Goal: Transaction & Acquisition: Purchase product/service

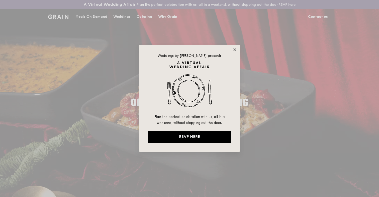
click at [234, 49] on icon at bounding box center [234, 49] width 3 height 3
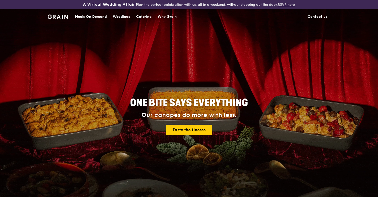
click at [140, 19] on div "Catering" at bounding box center [144, 16] width 16 height 15
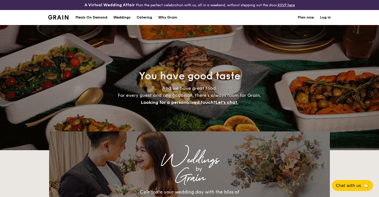
select select
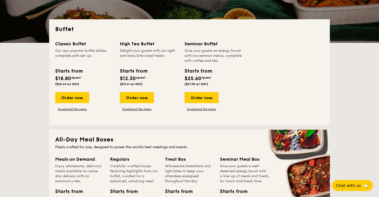
scroll to position [96, 0]
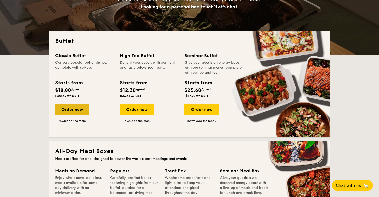
click at [60, 108] on div "Order now" at bounding box center [72, 109] width 34 height 11
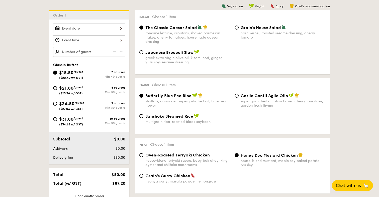
scroll to position [133, 0]
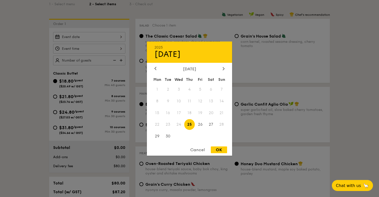
click at [113, 40] on div "2025 Sep 25 September 2025 Mon Tue Wed Thu Fri Sat Sun 1 2 3 4 5 6 7 8 9 10 11 …" at bounding box center [89, 37] width 72 height 10
click at [212, 124] on span "27" at bounding box center [211, 124] width 11 height 11
click at [221, 150] on div "OK" at bounding box center [219, 150] width 16 height 7
type input "Sep 27, 2025"
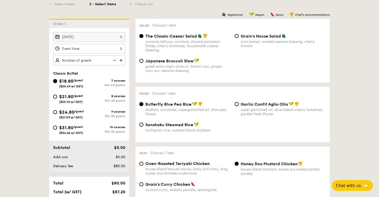
click at [80, 50] on div at bounding box center [89, 49] width 72 height 10
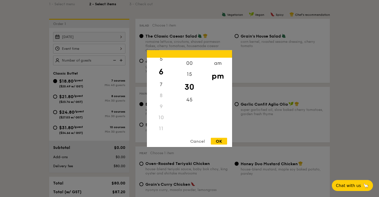
scroll to position [59, 0]
click at [160, 128] on div "11" at bounding box center [161, 128] width 28 height 11
click at [216, 61] on div "am" at bounding box center [218, 65] width 28 height 15
click at [162, 125] on div "11" at bounding box center [161, 127] width 28 height 15
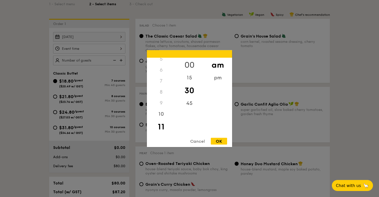
click at [189, 65] on div "00" at bounding box center [189, 65] width 28 height 15
click at [225, 144] on div "OK" at bounding box center [219, 141] width 16 height 7
type input "11:00AM"
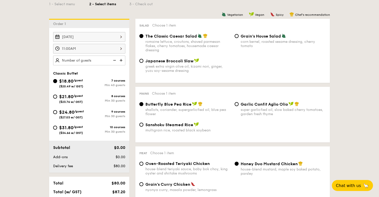
click at [121, 60] on img at bounding box center [122, 61] width 8 height 10
type input "40 guests"
click at [54, 97] on input "$21.80 /guest ($23.76 w/ GST) 8 courses Min 30 guests" at bounding box center [55, 97] width 4 height 4
radio input "true"
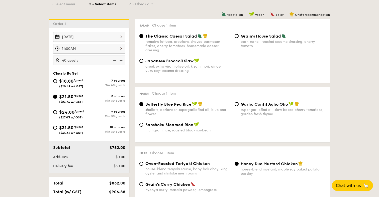
radio input "true"
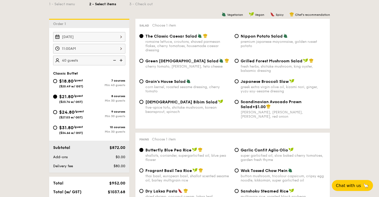
click at [114, 61] on img at bounding box center [114, 61] width 8 height 10
type input "35 guests"
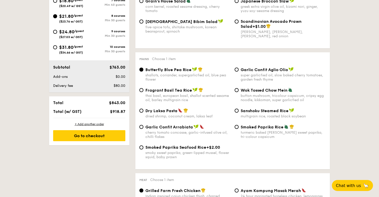
scroll to position [218, 0]
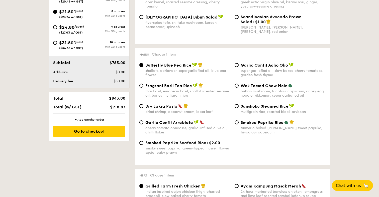
click at [168, 106] on div "Dry Laksa Pasta" at bounding box center [187, 106] width 85 height 5
click at [143, 106] on input "Dry Laksa Pasta dried shrimp, coconut cream, laksa leaf" at bounding box center [141, 106] width 4 height 4
radio input "true"
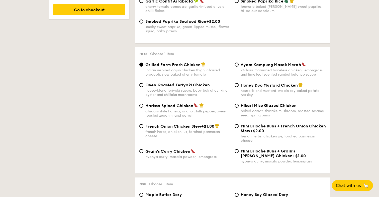
scroll to position [341, 0]
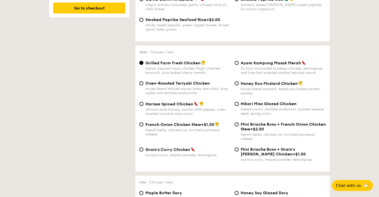
click at [197, 132] on div "french herbs, chicken jus, torched parmesan cheese" at bounding box center [187, 132] width 85 height 9
click at [143, 127] on input "French Onion Chicken Stew +$1.00 french herbs, chicken jus, torched parmesan ch…" at bounding box center [141, 125] width 4 height 4
radio input "true"
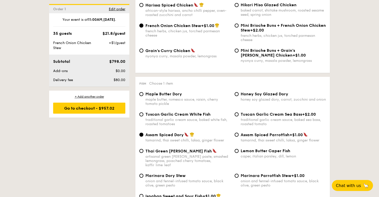
scroll to position [440, 0]
click at [186, 117] on span "Tuscan Garlic Cream White Fish" at bounding box center [177, 114] width 65 height 5
click at [143, 116] on input "Tuscan Garlic Cream White Fish traditional garlic cream sauce, baked white fish…" at bounding box center [141, 114] width 4 height 4
radio input "true"
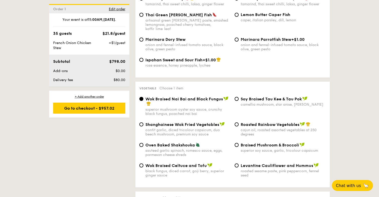
scroll to position [577, 0]
click at [184, 145] on span "Oven Baked Shakshouka" at bounding box center [170, 145] width 50 height 5
click at [143, 145] on input "Oven Baked Shakshouka sauteed garlic spinach, romesco sauce, eggs, parmesan che…" at bounding box center [141, 145] width 4 height 4
radio input "true"
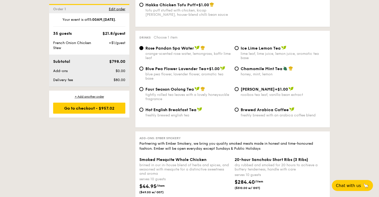
scroll to position [960, 0]
click at [183, 92] on span "Four Season Oolong Tea" at bounding box center [169, 89] width 49 height 5
click at [143, 91] on input "Four Season Oolong Tea tightly rolled tea leaves with a lovely honeysuckle frag…" at bounding box center [141, 89] width 4 height 4
radio input "true"
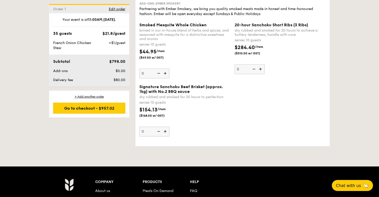
scroll to position [1095, 0]
click at [88, 97] on div "+ Add another order" at bounding box center [89, 97] width 72 height 4
radio input "true"
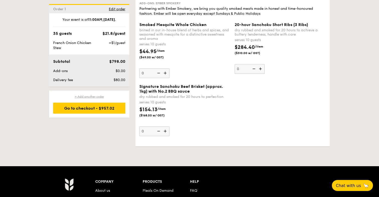
radio input "true"
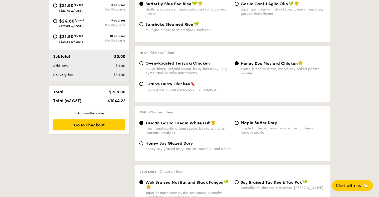
scroll to position [153, 0]
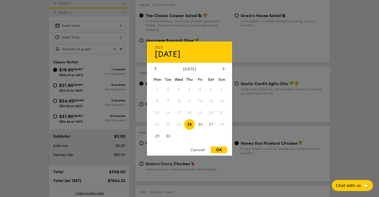
click at [119, 25] on div "2025 Sep 25 September 2025 Mon Tue Wed Thu Fri Sat Sun 1 2 3 4 5 6 7 8 9 10 11 …" at bounding box center [89, 26] width 72 height 10
click at [212, 128] on span "27" at bounding box center [211, 124] width 11 height 11
click at [222, 149] on div "OK" at bounding box center [219, 150] width 16 height 7
type input "Sep 27, 2025"
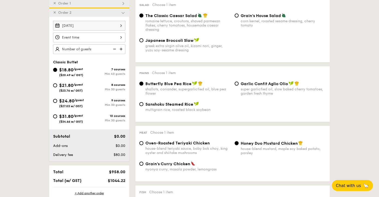
click at [121, 41] on div at bounding box center [89, 38] width 72 height 10
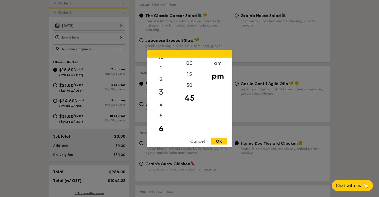
scroll to position [0, 0]
click at [161, 67] on div "12" at bounding box center [161, 65] width 28 height 15
click at [166, 81] on div "1" at bounding box center [161, 79] width 28 height 15
click at [187, 67] on div "00" at bounding box center [189, 65] width 28 height 15
click at [218, 141] on div "OK" at bounding box center [219, 141] width 16 height 7
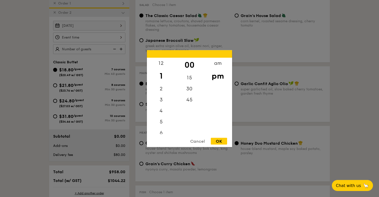
type input "1:00PM"
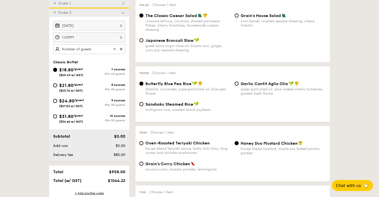
click at [72, 87] on span "$21.80" at bounding box center [66, 86] width 14 height 6
click at [57, 87] on input "$21.80 /guest ($23.76 w/ GST) 8 courses Min 30 guests" at bounding box center [55, 85] width 4 height 4
radio input "true"
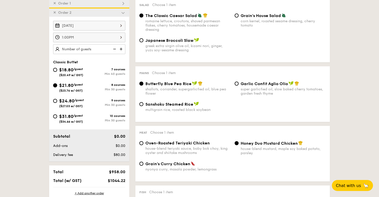
radio input "true"
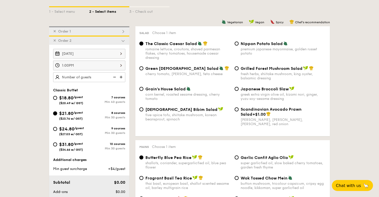
scroll to position [116, 0]
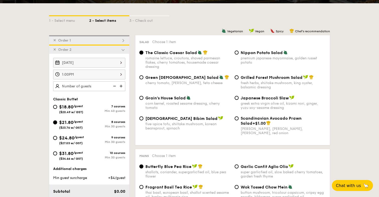
click at [53, 136] on input "$24.80 /guest ($27.03 w/ GST) 9 courses Min 30 guests" at bounding box center [55, 138] width 4 height 4
radio input "true"
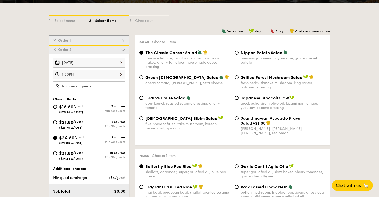
radio input "true"
click at [78, 124] on div "$21.80 /guest ($23.76 w/ GST)" at bounding box center [71, 124] width 24 height 11
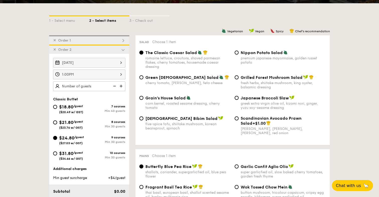
click at [57, 124] on input "$21.80 /guest ($23.76 w/ GST) 8 courses Min 30 guests" at bounding box center [55, 123] width 4 height 4
radio input "true"
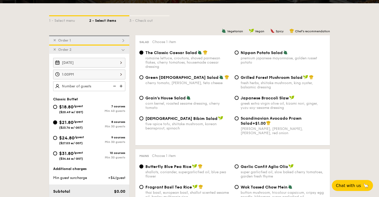
radio input "true"
click at [113, 85] on img at bounding box center [114, 86] width 8 height 10
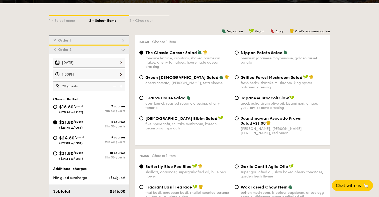
click at [122, 85] on img at bounding box center [122, 86] width 8 height 10
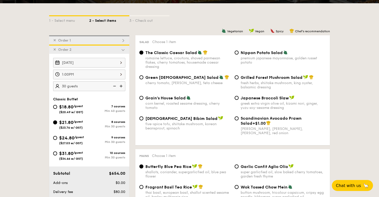
click at [122, 85] on img at bounding box center [122, 86] width 8 height 10
type input "35 guests"
click at [149, 97] on span "Grain's House Salad" at bounding box center [165, 98] width 40 height 5
click at [143, 97] on input "Grain's House Salad corn kernel, roasted sesame dressing, cherry tomato" at bounding box center [141, 98] width 4 height 4
radio input "true"
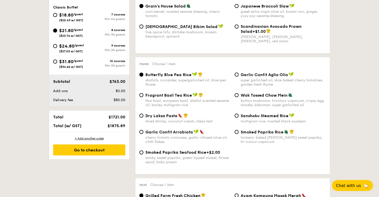
scroll to position [213, 0]
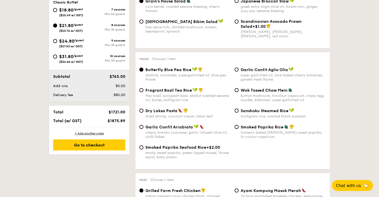
click at [169, 117] on div "dried shrimp, coconut cream, laksa leaf" at bounding box center [187, 116] width 85 height 4
click at [143, 113] on input "Dry Laksa Pasta dried shrimp, coconut cream, laksa leaf" at bounding box center [141, 111] width 4 height 4
radio input "true"
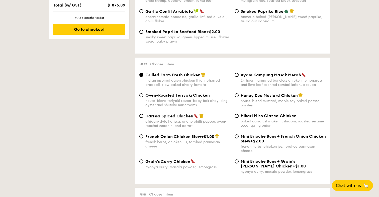
scroll to position [330, 0]
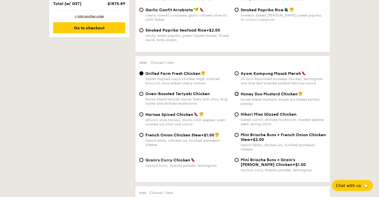
click at [237, 96] on input "Honey Duo Mustard Chicken house-blend mustard, maple soy baked potato, parsley" at bounding box center [237, 94] width 4 height 4
radio input "true"
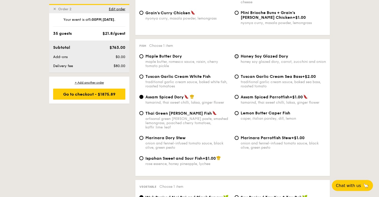
scroll to position [480, 0]
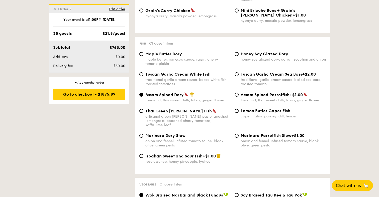
click at [182, 77] on span "Tuscan Garlic Cream White Fish" at bounding box center [177, 74] width 65 height 5
click at [143, 76] on input "Tuscan Garlic Cream White Fish traditional garlic cream sauce, baked white fish…" at bounding box center [141, 74] width 4 height 4
radio input "true"
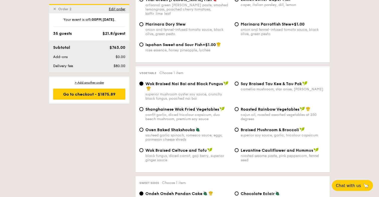
scroll to position [592, 0]
click at [196, 131] on img at bounding box center [198, 129] width 5 height 5
click at [143, 131] on input "Oven Baked Shakshouka sauteed garlic spinach, romesco sauce, eggs, parmesan che…" at bounding box center [141, 130] width 4 height 4
radio input "true"
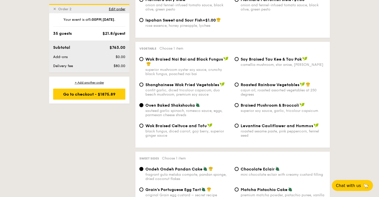
scroll to position [617, 0]
click at [202, 62] on div "Wok Braised Nai Bai and Black Fungus" at bounding box center [187, 61] width 85 height 10
click at [143, 61] on input "Wok Braised Nai Bai and Black Fungus superior mushroom oyster soy sauce, crunch…" at bounding box center [141, 59] width 4 height 4
radio input "true"
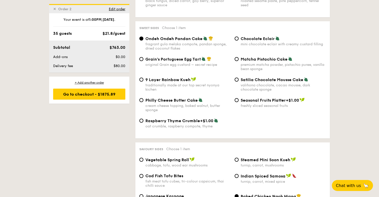
scroll to position [747, 0]
click at [237, 81] on input "Satilia Chocolate Mousse Cake valrhona chocolate, cacao mousse, dark chocolate …" at bounding box center [237, 79] width 4 height 4
radio input "true"
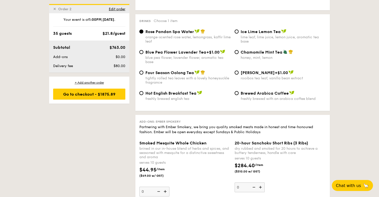
scroll to position [976, 0]
click at [194, 83] on div "tightly rolled tea leaves with a lovely honeysuckle fragrance" at bounding box center [187, 80] width 85 height 9
click at [143, 74] on input "Four Season Oolong Tea tightly rolled tea leaves with a lovely honeysuckle frag…" at bounding box center [141, 72] width 4 height 4
radio input "true"
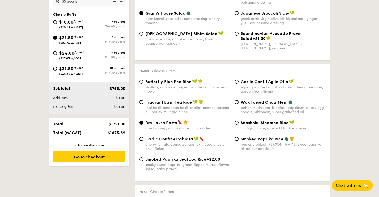
scroll to position [201, 0]
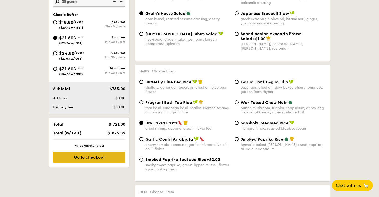
click at [93, 157] on div "Go to checkout" at bounding box center [89, 157] width 72 height 11
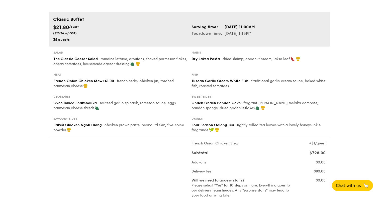
scroll to position [39, 0]
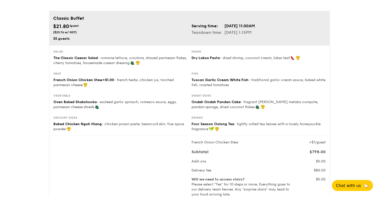
drag, startPoint x: 191, startPoint y: 145, endPoint x: 225, endPoint y: 143, distance: 34.9
click at [225, 143] on div "French Onion Chicken Stew" at bounding box center [242, 142] width 104 height 5
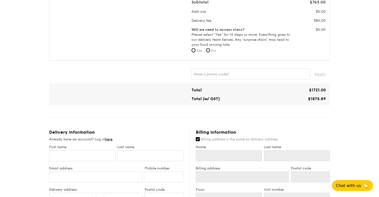
scroll to position [368, 0]
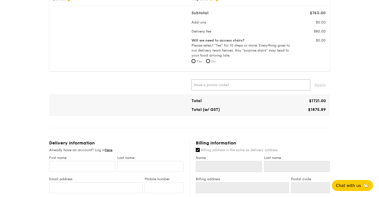
click at [246, 89] on input "text" at bounding box center [251, 84] width 119 height 11
type input "IREADGRAINADS"
click at [321, 84] on span "Apply" at bounding box center [320, 84] width 12 height 11
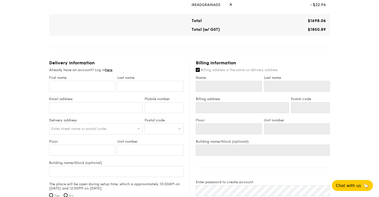
scroll to position [449, 0]
click at [93, 84] on input "First name" at bounding box center [82, 86] width 66 height 11
type input "K"
type input "Ke"
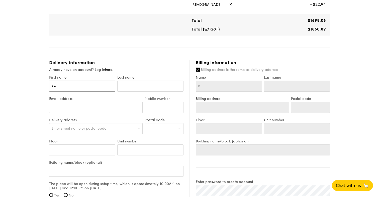
type input "Ke"
type input "Kev"
type input "Kevi"
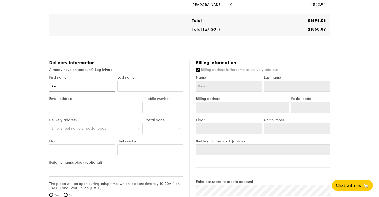
type input "[PERSON_NAME]"
type input "Y"
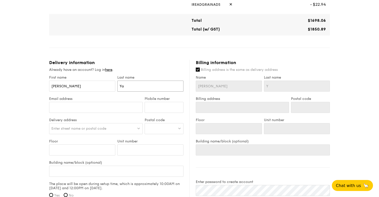
type input "Yap"
type input "[EMAIL_ADDRESS][DOMAIN_NAME]"
type input "90905208"
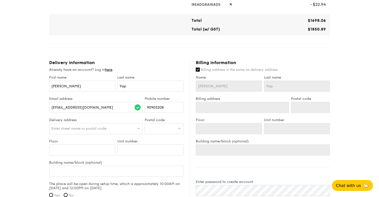
click at [88, 125] on div "Enter street name or postal code" at bounding box center [96, 128] width 94 height 11
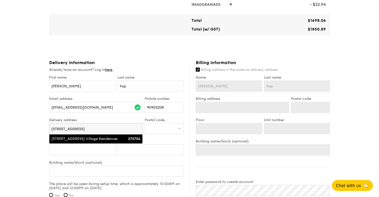
type input "1 Holland Village Way"
click at [96, 144] on li "1 Holland Village Way, One Holland Village Residences 275754" at bounding box center [95, 139] width 93 height 9
type input "One Holland Village Residences, 1 Holland Village Way"
type input "275754"
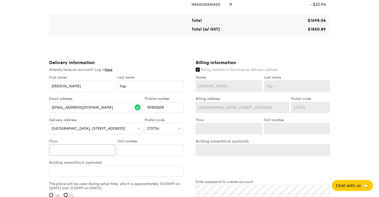
click at [96, 152] on input "Floor" at bounding box center [82, 150] width 66 height 11
type input "B"
type input "F"
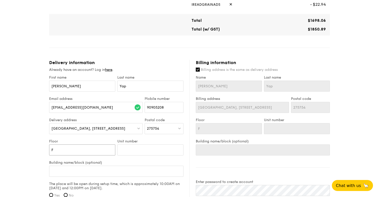
type input "Fu"
type input "Fun"
type input "Func"
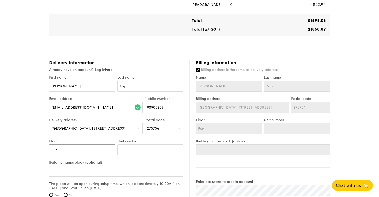
type input "Func"
type input "Funct"
type input "Functi"
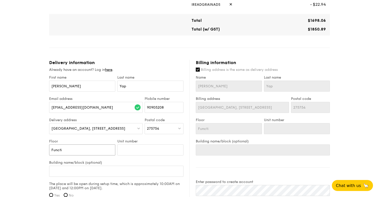
type input "Functio"
type input "Function"
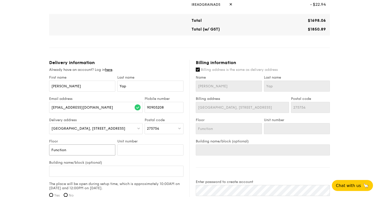
type input "Function"
type input "Function R"
type input "Function Ro"
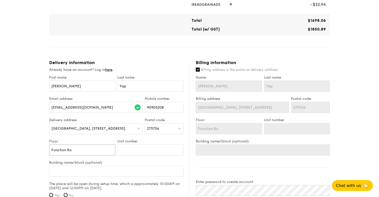
type input "Function Roo"
type input "Function Room"
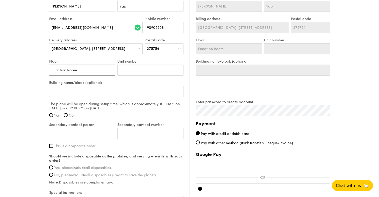
scroll to position [532, 0]
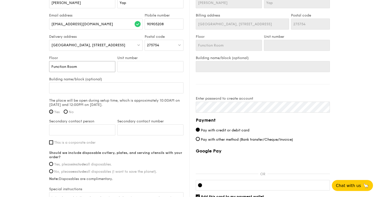
type input "Function Room"
click at [51, 114] on input "Yes" at bounding box center [51, 112] width 4 height 4
radio input "true"
click at [71, 136] on input "Secondary contact person" at bounding box center [82, 130] width 66 height 11
type input "Alina"
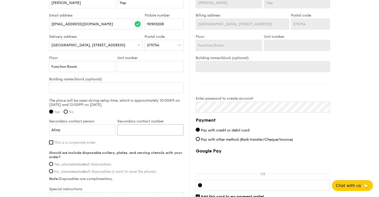
type input "0"
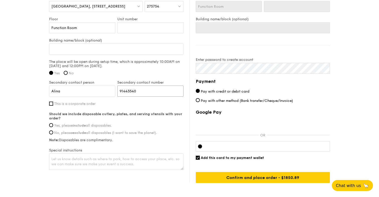
scroll to position [575, 0]
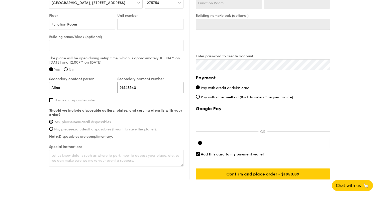
type input "91443540"
click at [51, 124] on input "Yes, please include all disposables." at bounding box center [51, 122] width 4 height 4
radio input "true"
click at [253, 153] on span "Add this card to my payment wallet" at bounding box center [232, 154] width 63 height 4
click at [200, 153] on input "Add this card to my payment wallet" at bounding box center [198, 154] width 4 height 4
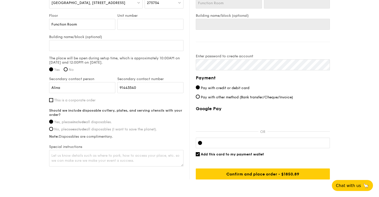
checkbox input "false"
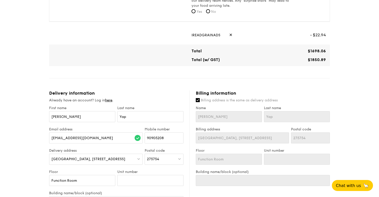
scroll to position [423, 0]
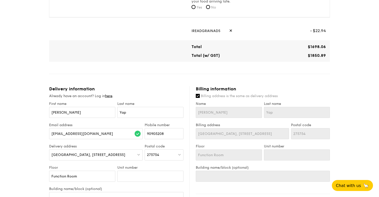
click at [106, 95] on div "Already have an account? Log in here ." at bounding box center [116, 96] width 134 height 5
click at [109, 97] on link "here" at bounding box center [108, 96] width 7 height 4
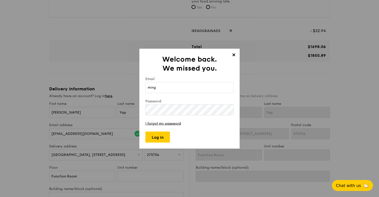
type input "[EMAIL_ADDRESS][DOMAIN_NAME]"
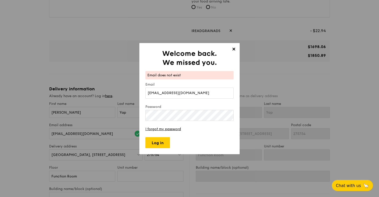
click at [234, 48] on span "✕" at bounding box center [233, 50] width 7 height 7
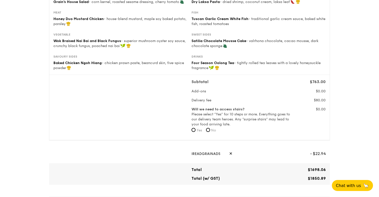
scroll to position [299, 0]
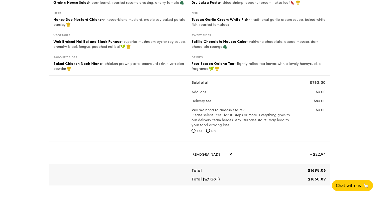
click at [229, 155] on span "✕" at bounding box center [230, 154] width 3 height 11
click at [223, 155] on input "text" at bounding box center [251, 154] width 119 height 11
paste input "WELCOMEFEAST"
type input "WELCOMEFEAST"
click at [321, 155] on span "Apply" at bounding box center [320, 154] width 12 height 11
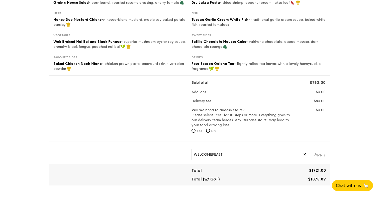
click at [324, 156] on span "Apply" at bounding box center [320, 154] width 12 height 11
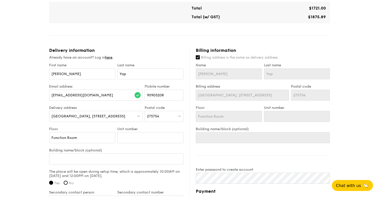
scroll to position [458, 0]
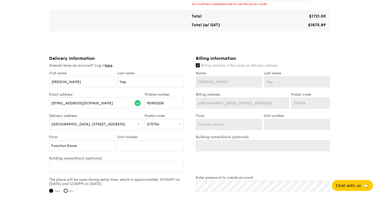
click at [107, 68] on div "Delivery information Already have an account? Log in here . First name Kevin La…" at bounding box center [119, 173] width 140 height 234
click at [107, 68] on div "Already have an account? Log in here ." at bounding box center [116, 65] width 134 height 5
click at [109, 67] on link "here" at bounding box center [108, 65] width 7 height 4
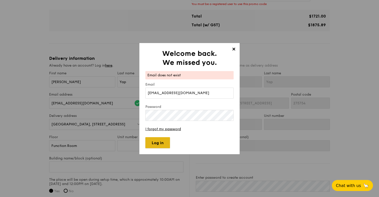
click at [159, 141] on input "Log in" at bounding box center [157, 142] width 25 height 11
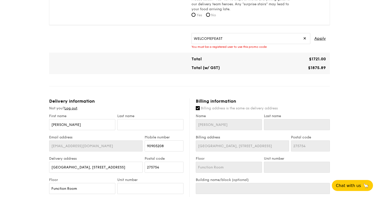
scroll to position [385, 0]
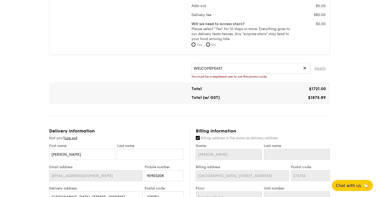
click at [319, 68] on span "Apply" at bounding box center [320, 68] width 12 height 11
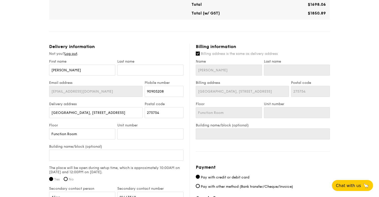
scroll to position [465, 0]
click at [149, 71] on input "text" at bounding box center [150, 69] width 66 height 11
type input "Y"
type input "Ya"
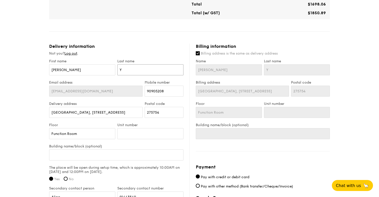
type input "Ya"
type input "Yap"
click at [180, 55] on div "Not you? Log out ." at bounding box center [116, 53] width 134 height 5
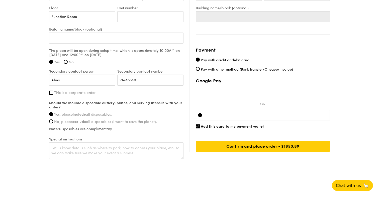
scroll to position [585, 0]
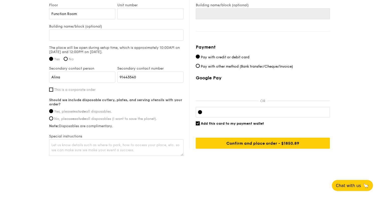
click at [221, 123] on span "Add this card to my payment wallet" at bounding box center [232, 124] width 63 height 4
click at [200, 123] on input "Add this card to my payment wallet" at bounding box center [198, 124] width 4 height 4
click at [221, 123] on span "Add this card to my payment wallet" at bounding box center [232, 124] width 63 height 4
click at [200, 123] on input "Add this card to my payment wallet" at bounding box center [198, 124] width 4 height 4
checkbox input "true"
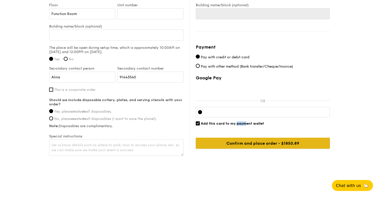
click at [235, 143] on input "Confirm and place order - $1875.89" at bounding box center [263, 143] width 134 height 11
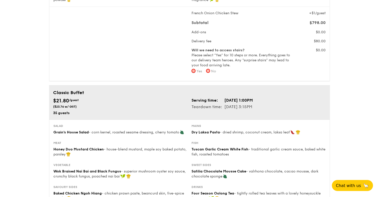
scroll to position [163, 0]
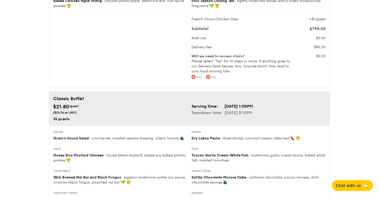
click at [211, 78] on label "No" at bounding box center [211, 77] width 10 height 5
click at [210, 78] on input "No" at bounding box center [208, 77] width 4 height 4
radio input "true"
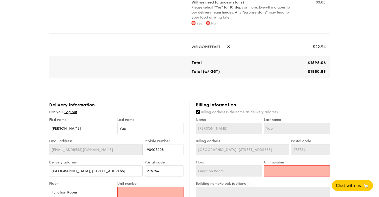
scroll to position [407, 0]
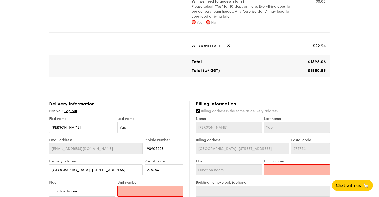
click at [209, 23] on input "No" at bounding box center [208, 22] width 4 height 4
radio input "true"
click at [157, 189] on input "Unit number" at bounding box center [150, 191] width 66 height 11
type input "R"
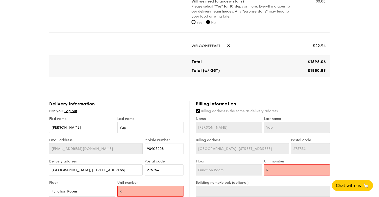
type input "Ro"
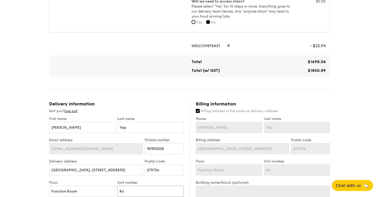
type input "Roo"
type input "Room"
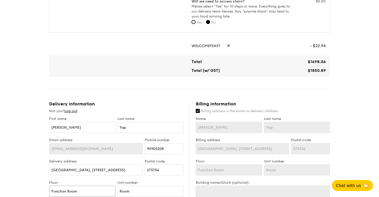
click at [79, 195] on input "Function Room" at bounding box center [82, 191] width 66 height 11
type input "Function Roo"
type input "Function Ro"
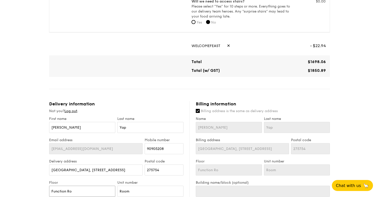
type input "Function R"
type input "Function"
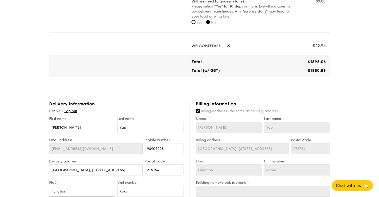
type input "Function"
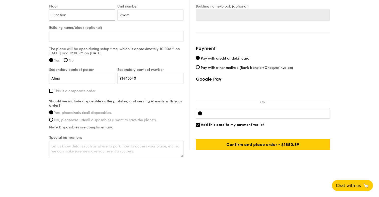
scroll to position [585, 0]
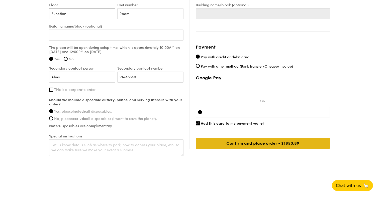
type input "Function"
click at [269, 143] on input "Confirm and place order - $1875.89" at bounding box center [263, 143] width 134 height 11
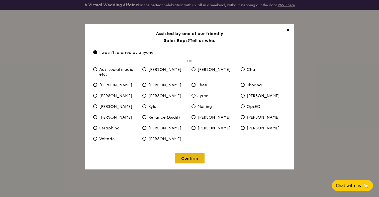
click at [191, 157] on link "Confirm" at bounding box center [190, 158] width 30 height 10
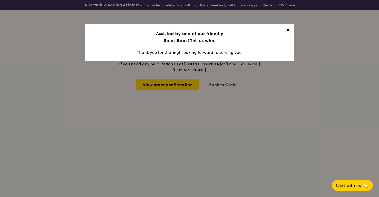
click at [289, 31] on span "✕" at bounding box center [287, 31] width 7 height 7
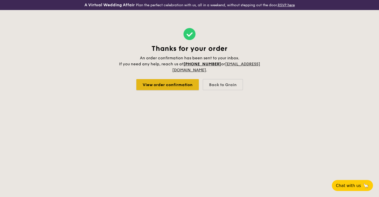
click at [180, 89] on link "View order confirmation" at bounding box center [167, 84] width 62 height 11
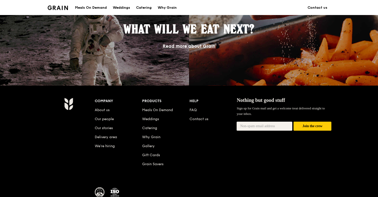
scroll to position [481, 0]
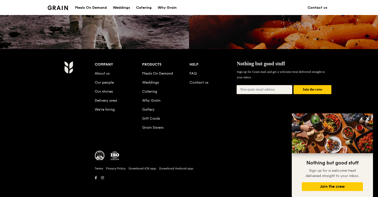
click at [243, 86] on input "email" at bounding box center [265, 89] width 56 height 9
click at [323, 88] on button "Join the crew" at bounding box center [313, 89] width 38 height 9
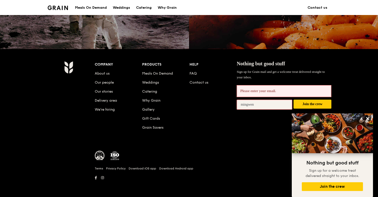
click at [280, 106] on input "mingwen" at bounding box center [265, 105] width 56 height 10
type input "[EMAIL_ADDRESS][DOMAIN_NAME]"
click at [308, 107] on button "Join the crew" at bounding box center [313, 104] width 38 height 9
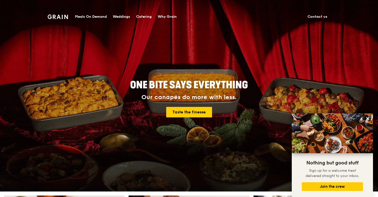
scroll to position [0, 0]
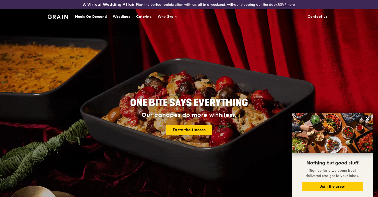
click at [58, 14] on h1 "Grain logo" at bounding box center [58, 16] width 20 height 15
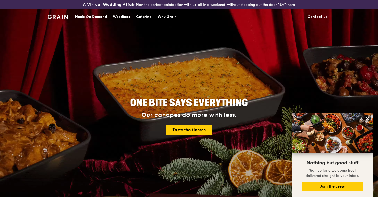
click at [148, 15] on div "Catering" at bounding box center [144, 16] width 16 height 15
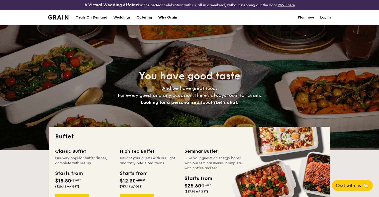
select select
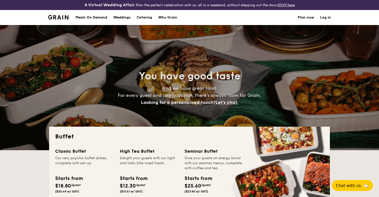
click at [333, 18] on nav "Meals On Demand Weddings Catering Why Grain Plan now Log in" at bounding box center [189, 17] width 289 height 15
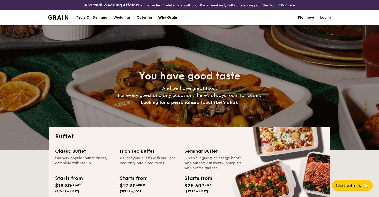
click at [329, 18] on link "Log in" at bounding box center [325, 17] width 11 height 15
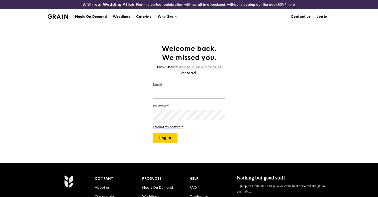
click at [209, 68] on link "Create a new account" at bounding box center [199, 67] width 45 height 6
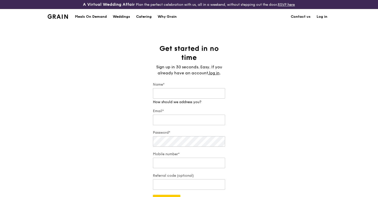
type input "k"
type input "[PERSON_NAME]"
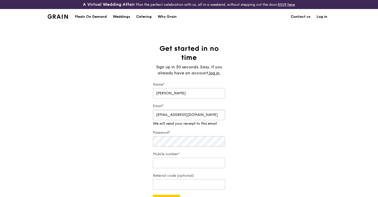
type input "[EMAIL_ADDRESS][DOMAIN_NAME]"
click at [129, 134] on div "Get started in no time Sign up in 30 seconds. Easy. If you already have an acco…" at bounding box center [189, 124] width 378 height 161
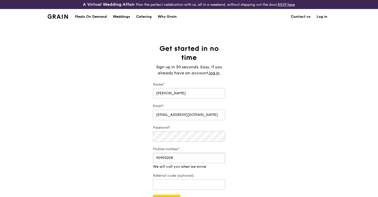
type input "90905208"
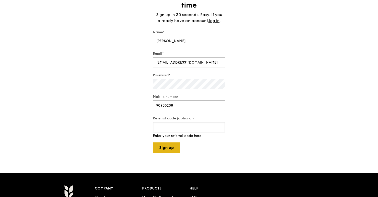
scroll to position [55, 0]
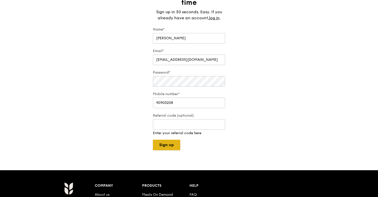
click at [172, 144] on button "Sign up" at bounding box center [166, 145] width 27 height 11
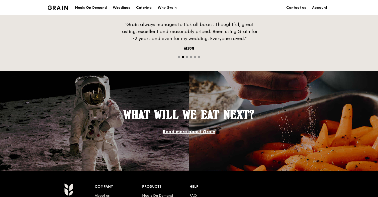
scroll to position [481, 0]
